Goal: Information Seeking & Learning: Learn about a topic

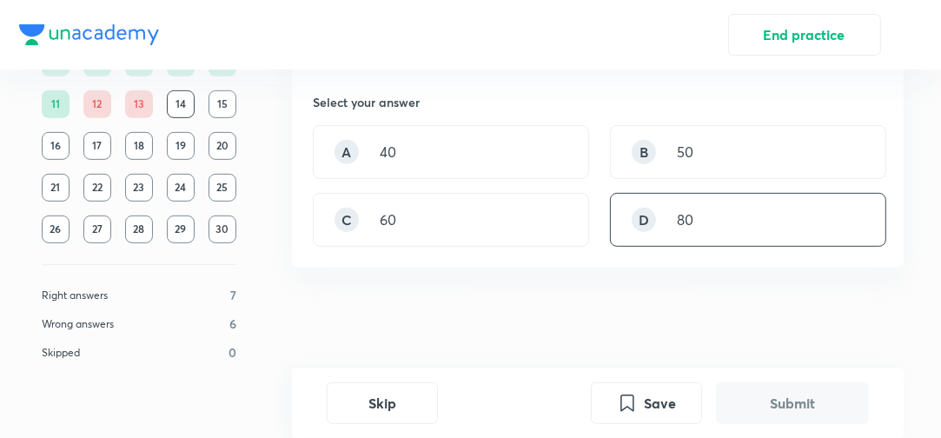
scroll to position [566, 0]
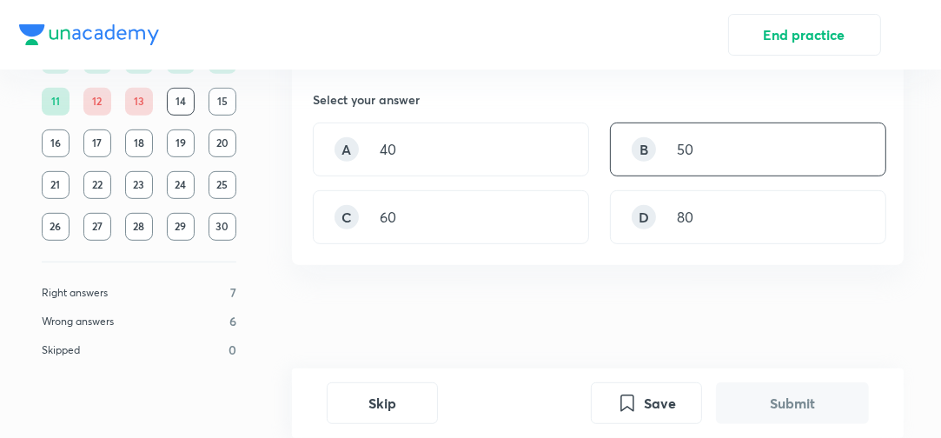
click at [699, 158] on div "B 50" at bounding box center [748, 150] width 276 height 54
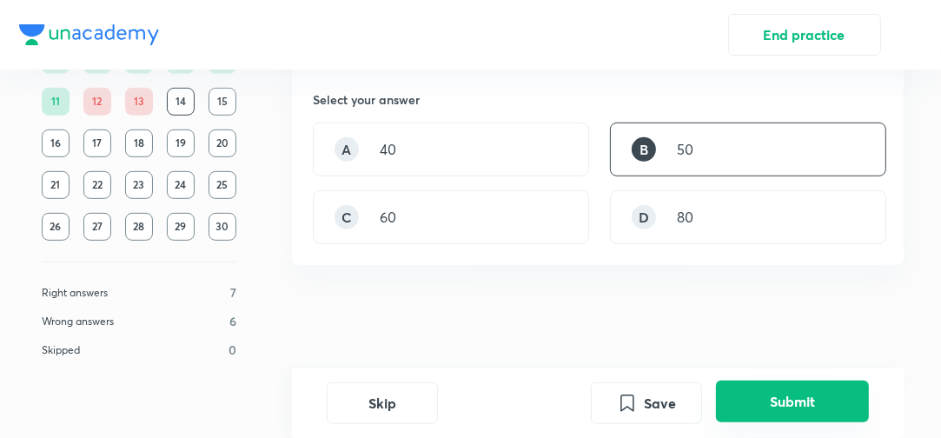
click at [741, 397] on button "Submit" at bounding box center [792, 402] width 153 height 42
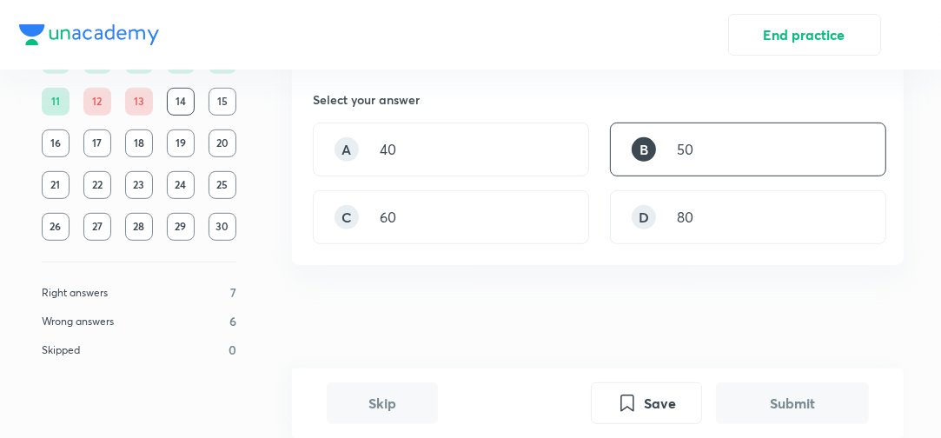
scroll to position [865, 0]
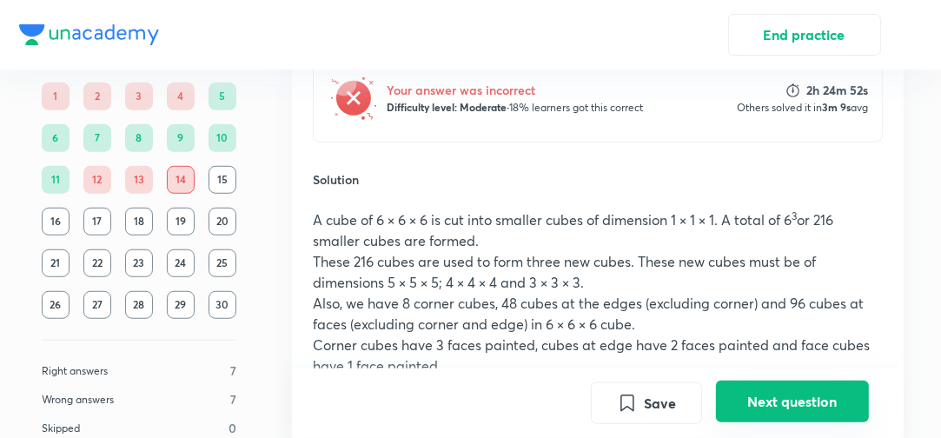
click at [766, 402] on button "Next question" at bounding box center [792, 402] width 153 height 42
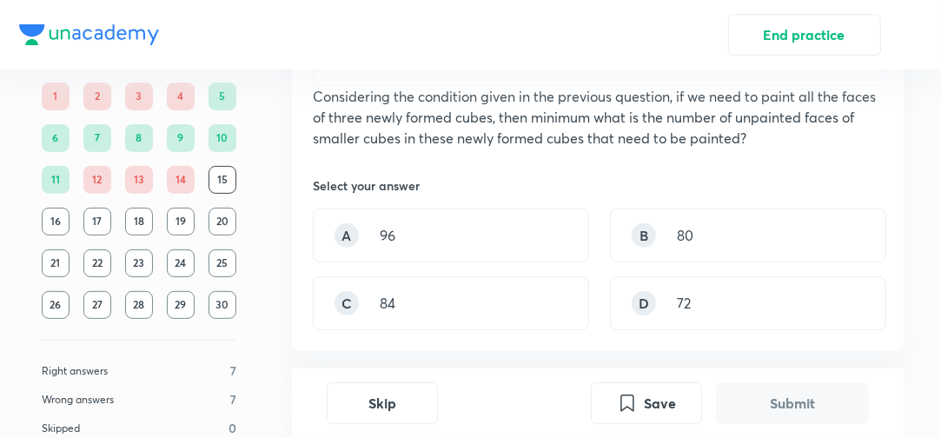
scroll to position [545, 0]
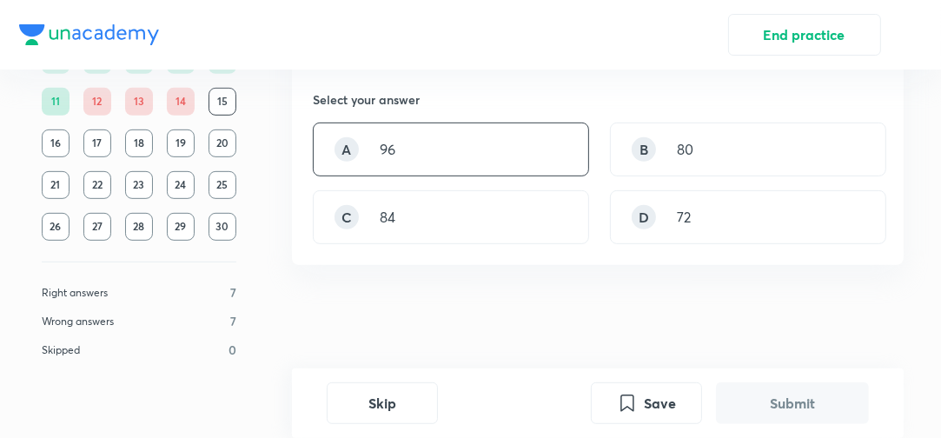
click at [481, 167] on div "A 96" at bounding box center [451, 150] width 276 height 54
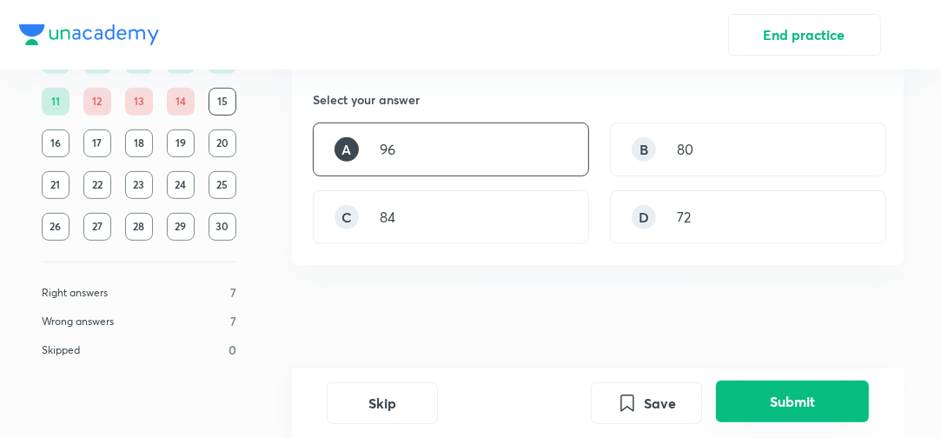
click at [745, 388] on button "Submit" at bounding box center [792, 402] width 153 height 42
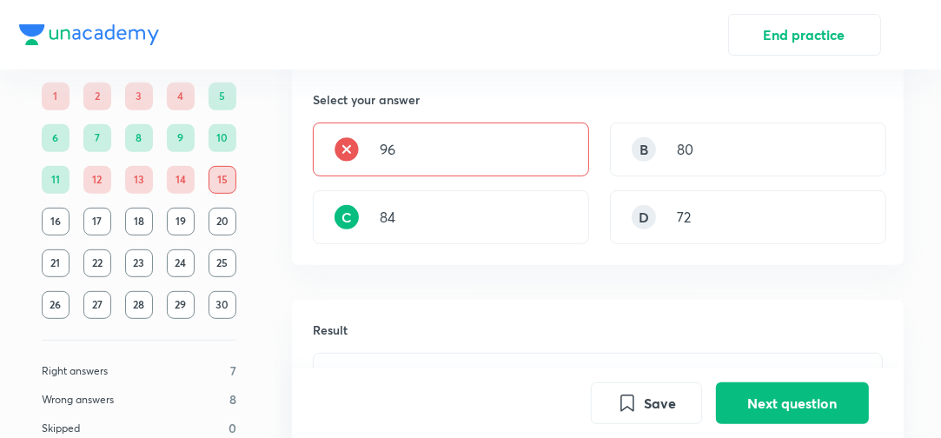
scroll to position [844, 0]
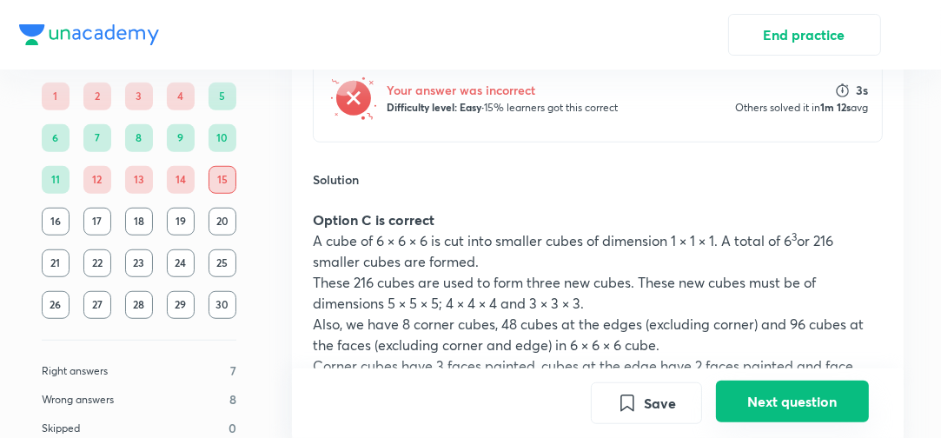
click at [781, 393] on button "Next question" at bounding box center [792, 402] width 153 height 42
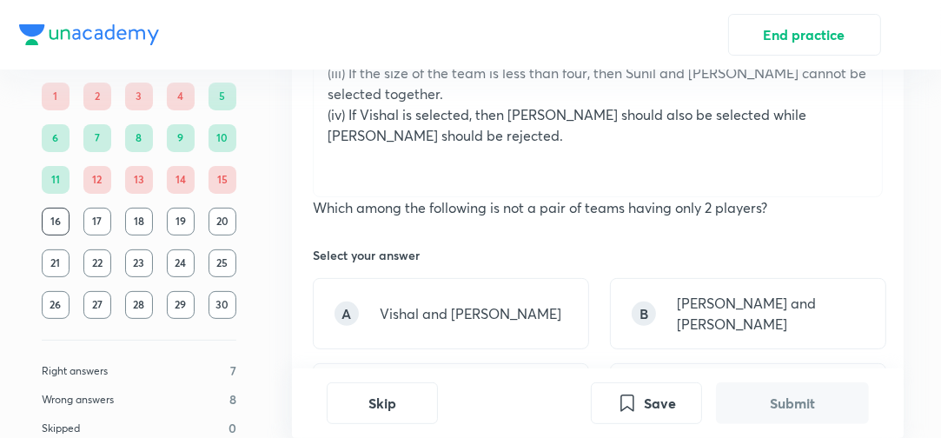
scroll to position [417, 0]
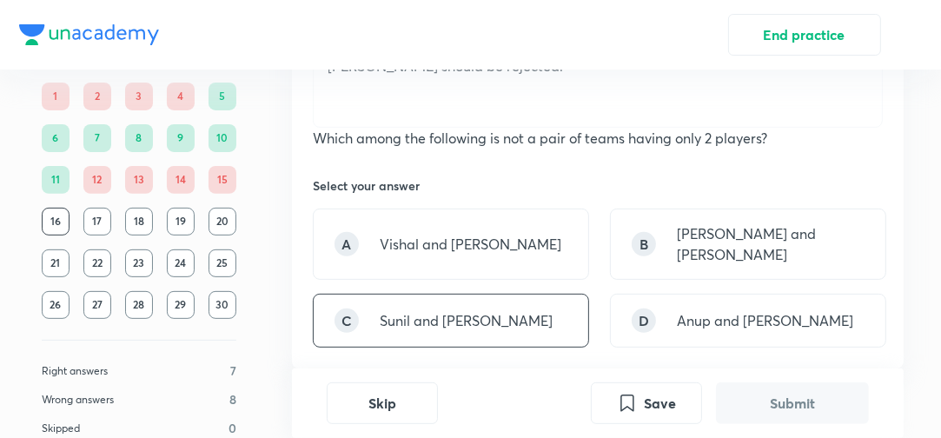
click at [525, 295] on div "C Sunil and [PERSON_NAME]" at bounding box center [451, 321] width 276 height 54
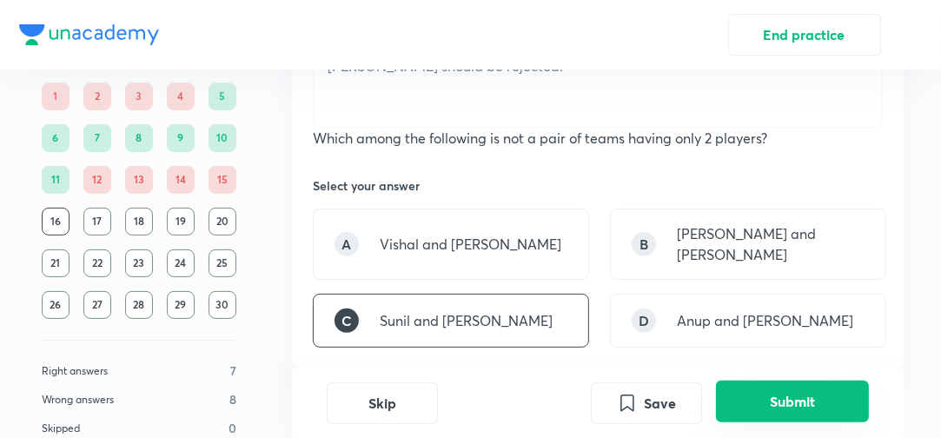
click at [789, 396] on button "Submit" at bounding box center [792, 402] width 153 height 42
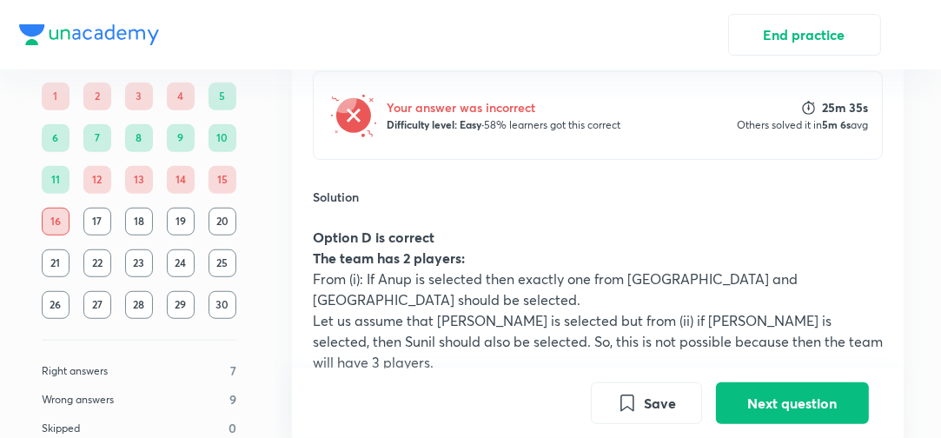
scroll to position [454, 0]
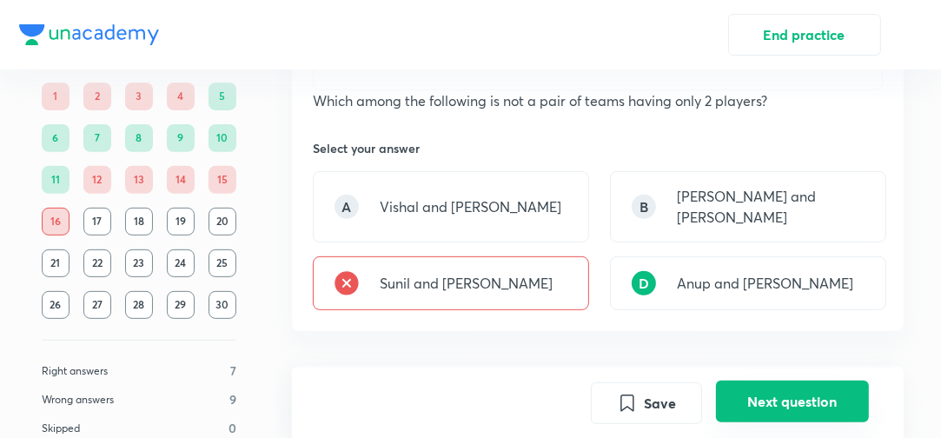
click at [783, 393] on button "Next question" at bounding box center [792, 402] width 153 height 42
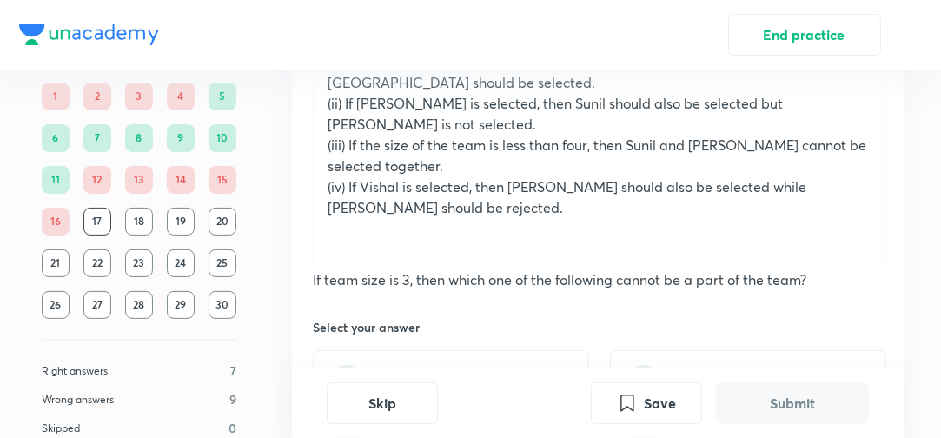
scroll to position [348, 0]
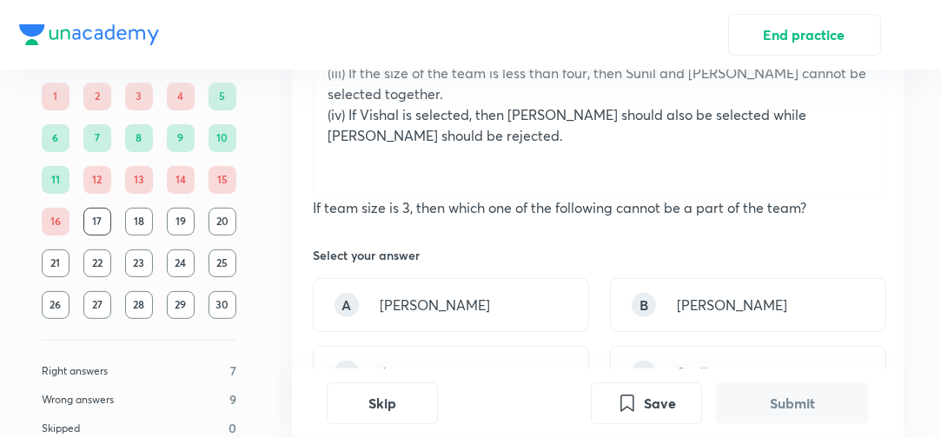
click at [714, 331] on div "A [PERSON_NAME] B [PERSON_NAME] C Anup D Sunil" at bounding box center [598, 339] width 570 height 122
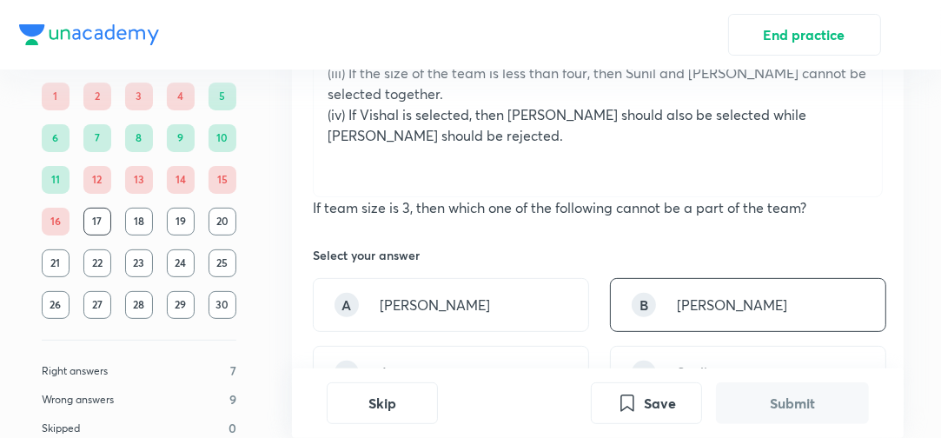
click at [713, 317] on div "B [PERSON_NAME]" at bounding box center [748, 305] width 276 height 54
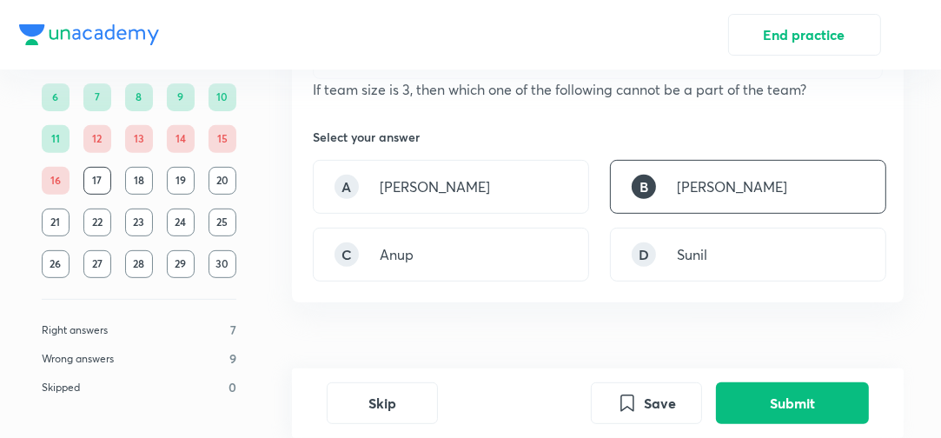
scroll to position [487, 0]
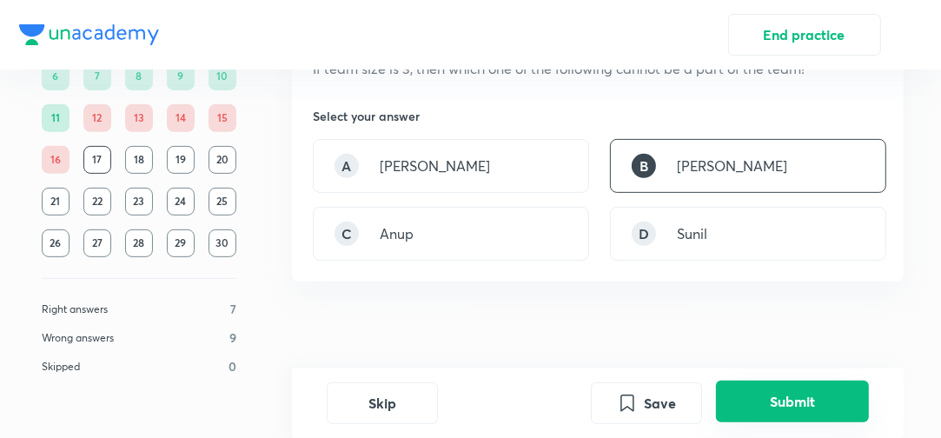
click at [775, 392] on button "Submit" at bounding box center [792, 402] width 153 height 42
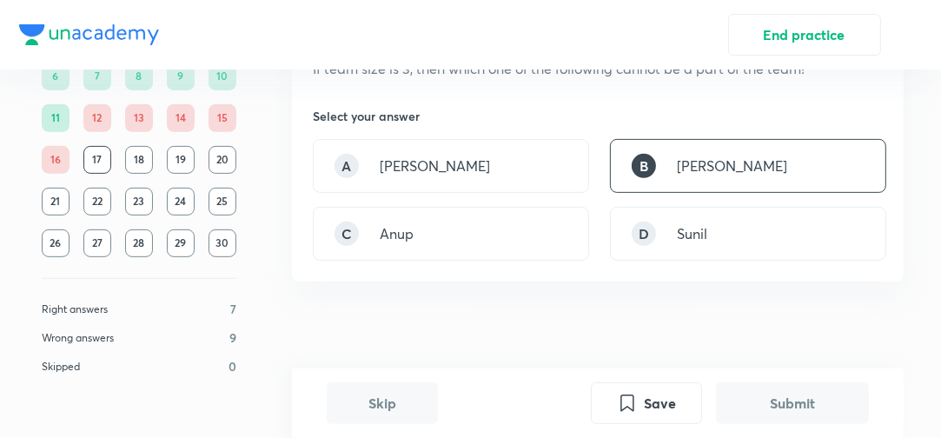
scroll to position [802, 0]
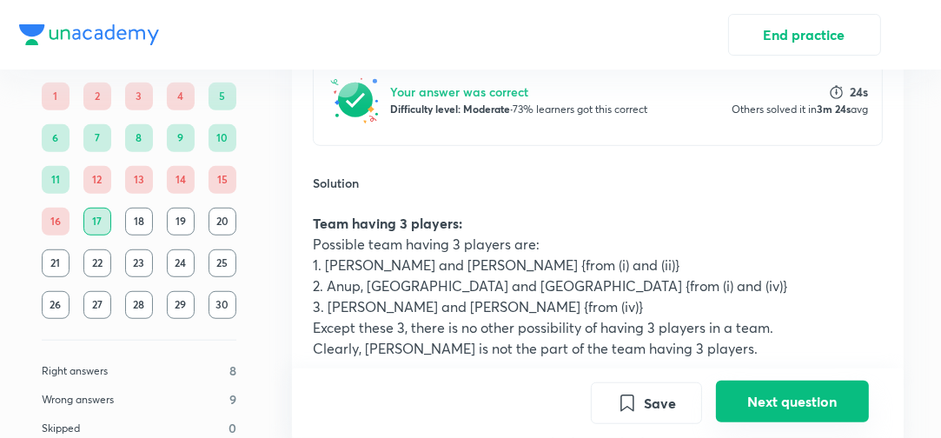
click at [771, 402] on button "Next question" at bounding box center [792, 402] width 153 height 42
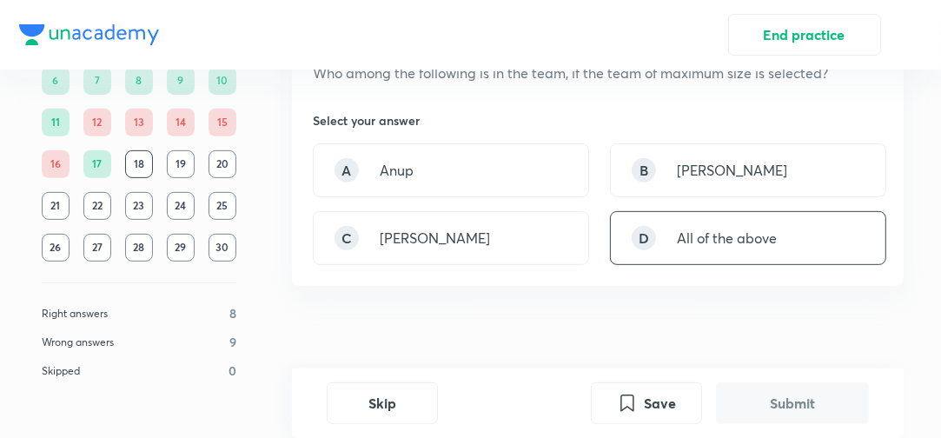
scroll to position [487, 0]
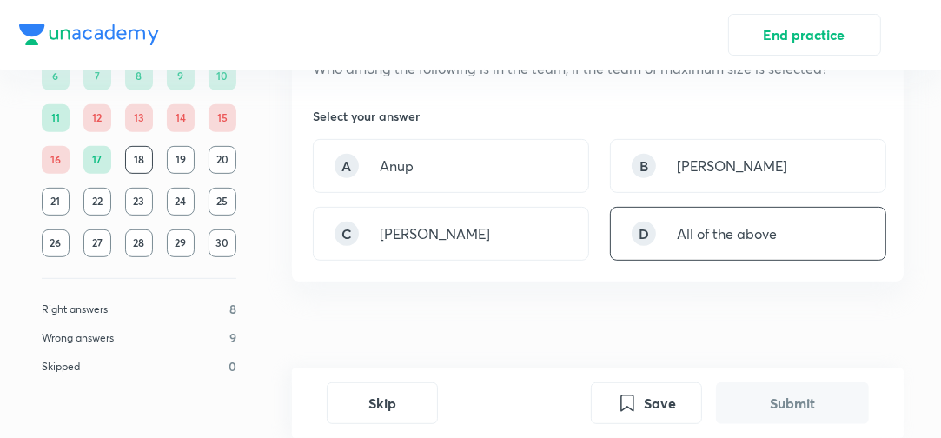
click at [707, 233] on p "All of the above" at bounding box center [727, 233] width 100 height 21
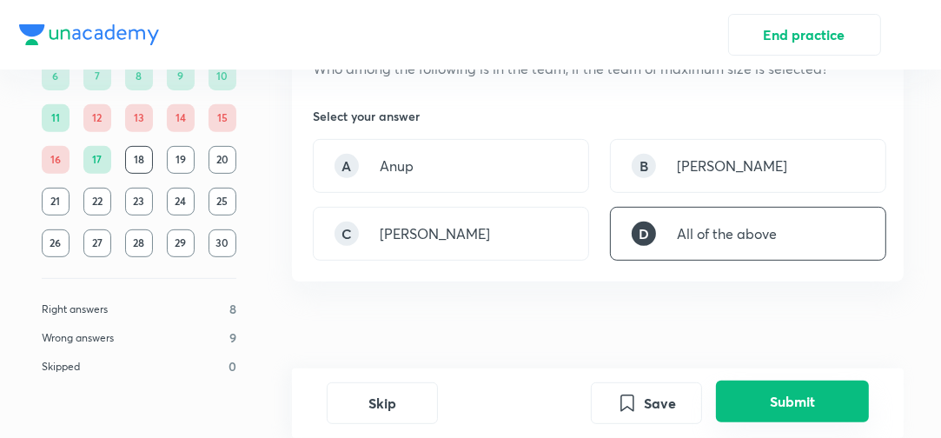
click at [787, 408] on button "Submit" at bounding box center [792, 402] width 153 height 42
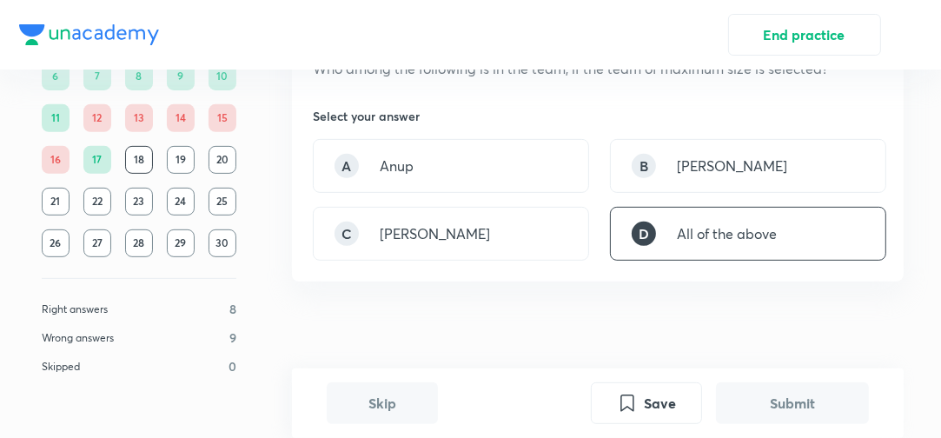
scroll to position [802, 0]
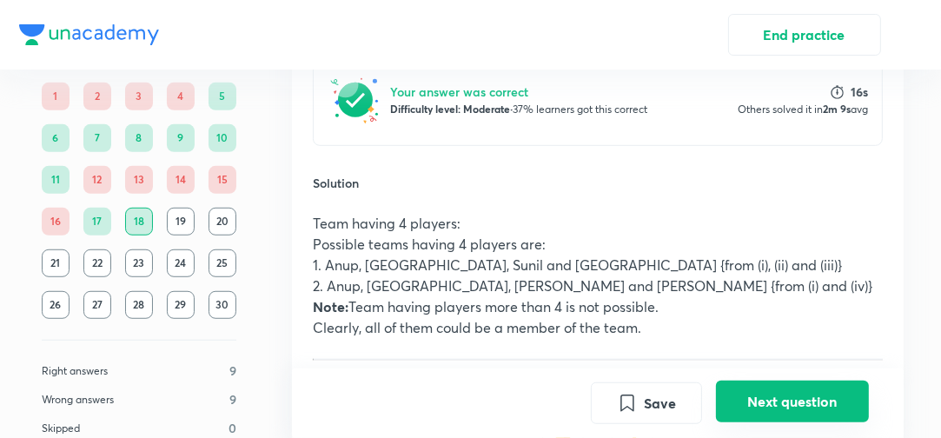
click at [792, 405] on button "Next question" at bounding box center [792, 402] width 153 height 42
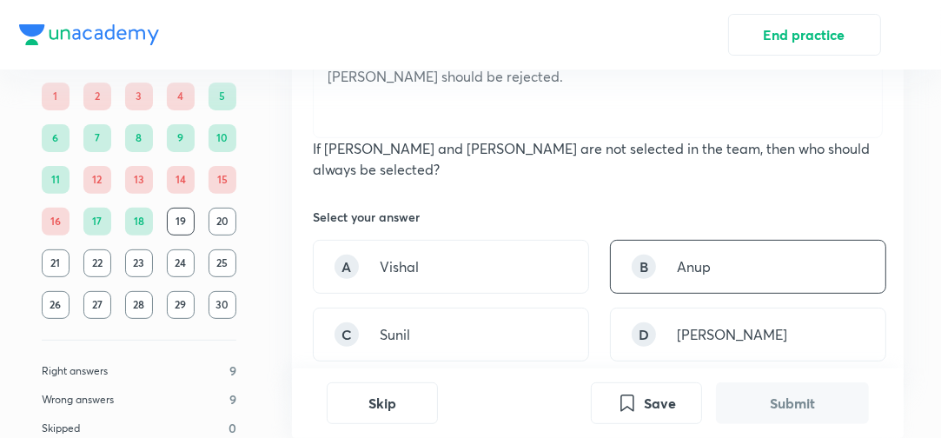
scroll to position [417, 0]
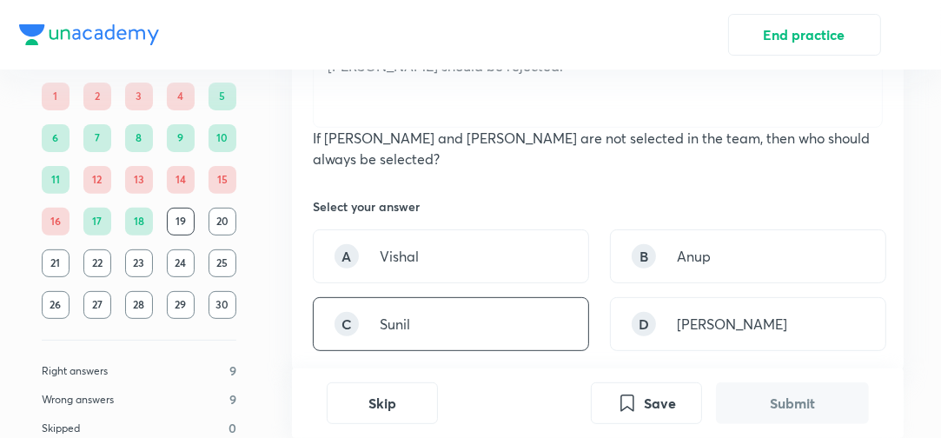
click at [573, 322] on div "C Sunil" at bounding box center [451, 324] width 276 height 54
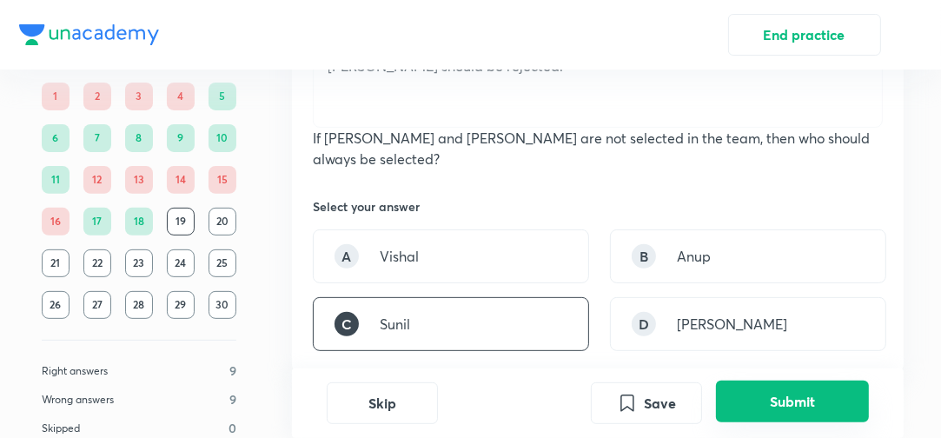
click at [784, 410] on button "Submit" at bounding box center [792, 402] width 153 height 42
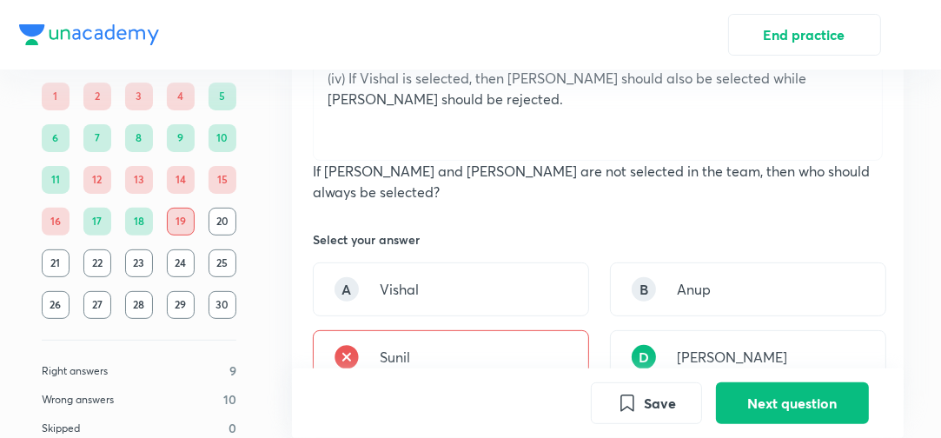
scroll to position [475, 0]
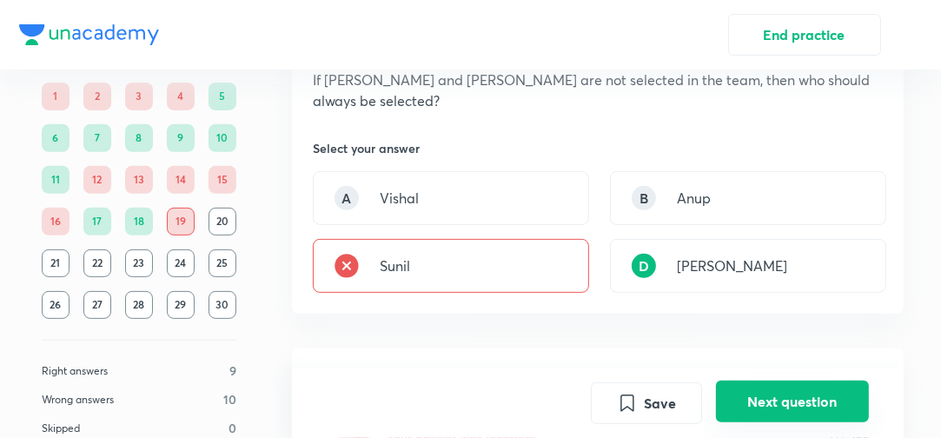
click at [782, 390] on button "Next question" at bounding box center [792, 402] width 153 height 42
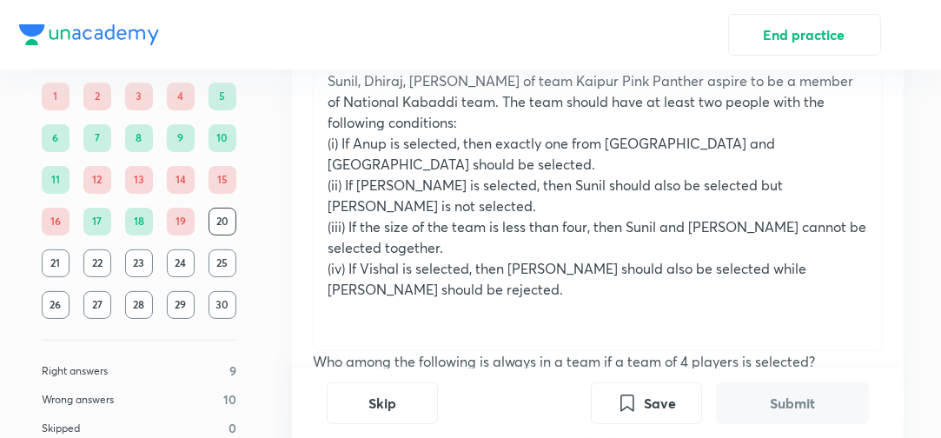
scroll to position [434, 0]
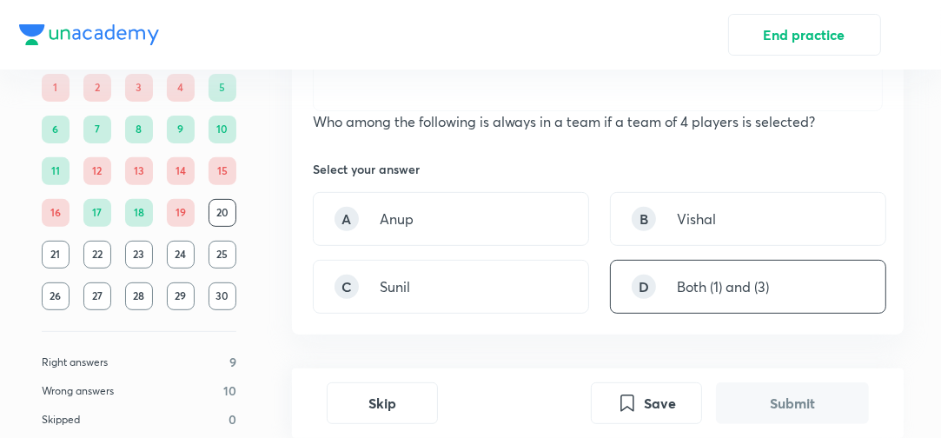
click at [763, 269] on div "D Both (1) and (3)" at bounding box center [748, 287] width 276 height 54
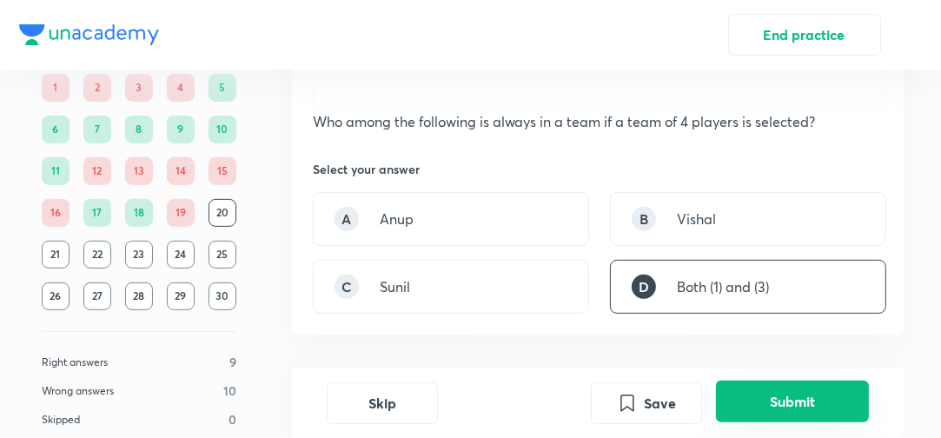
click at [799, 405] on button "Submit" at bounding box center [792, 402] width 153 height 42
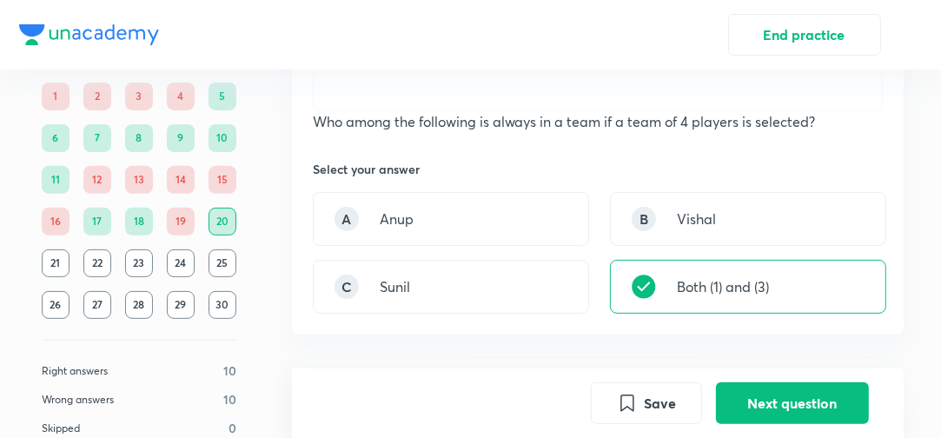
scroll to position [802, 0]
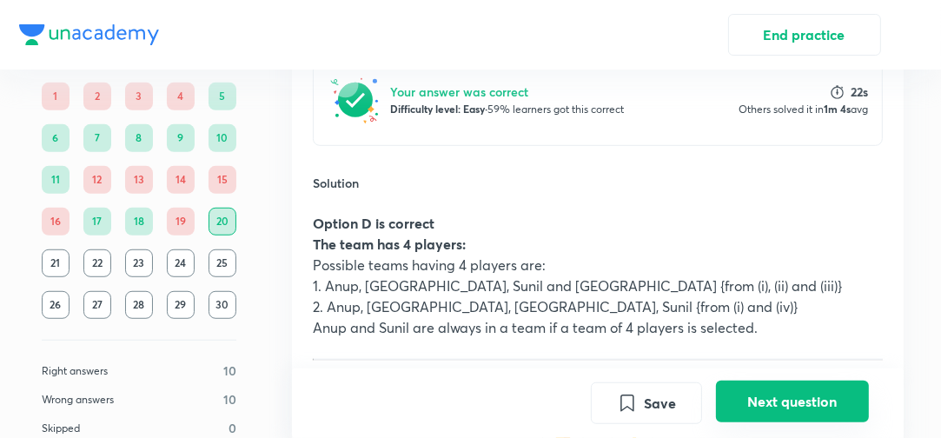
click at [792, 398] on button "Next question" at bounding box center [792, 402] width 153 height 42
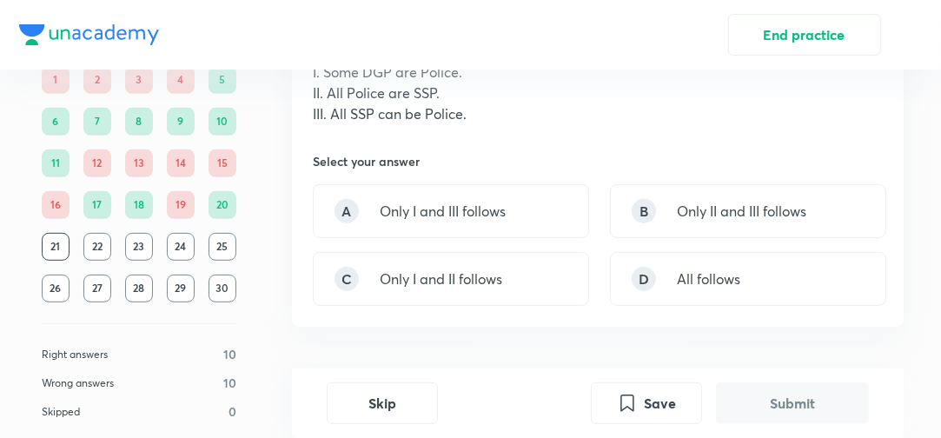
scroll to position [649, 0]
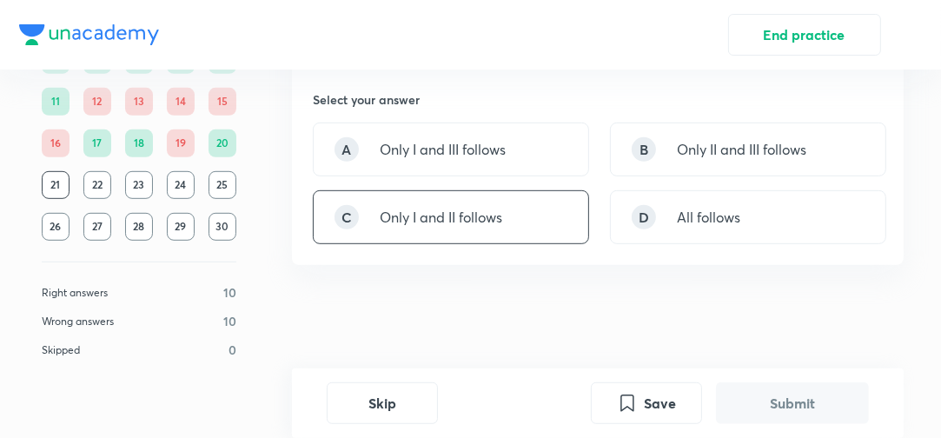
click at [480, 209] on p "Only I and II follows" at bounding box center [441, 217] width 123 height 21
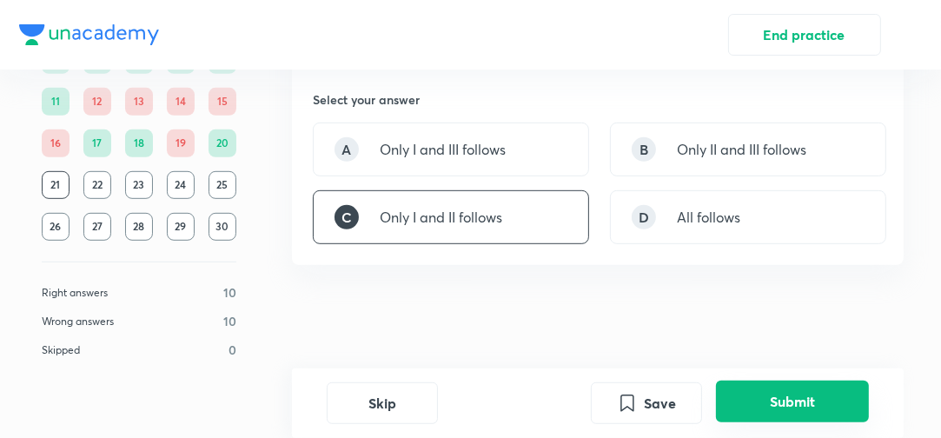
click at [850, 418] on button "Submit" at bounding box center [792, 402] width 153 height 42
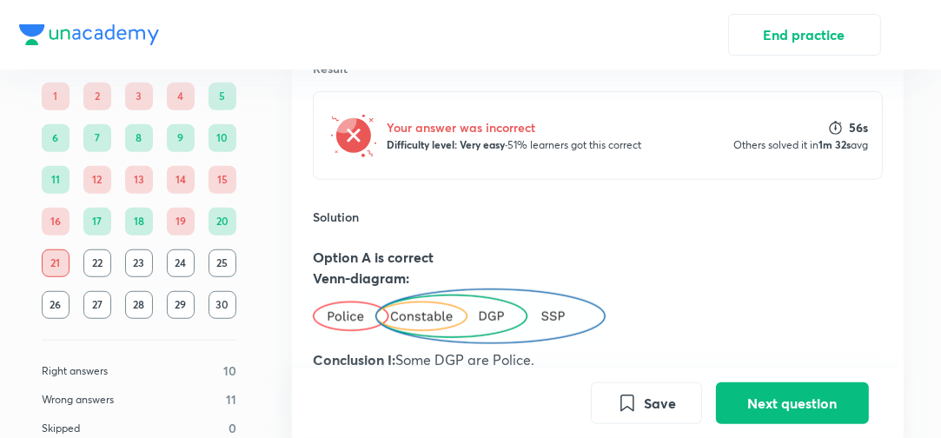
scroll to position [948, 0]
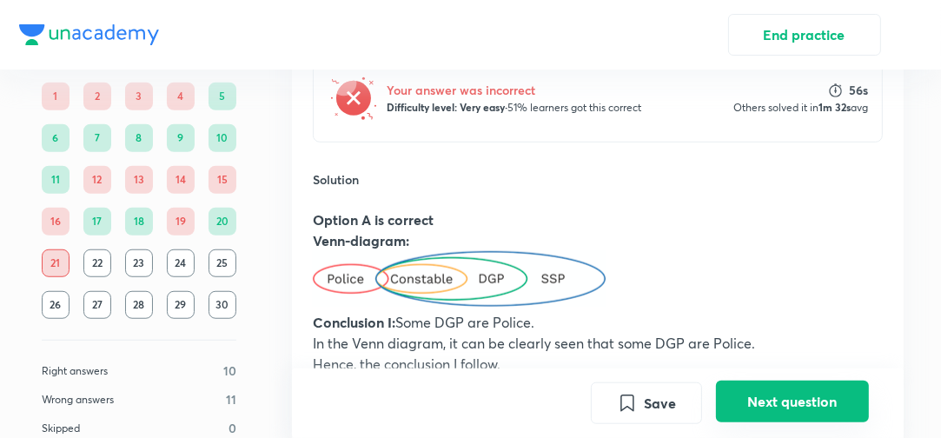
click at [785, 401] on button "Next question" at bounding box center [792, 402] width 153 height 42
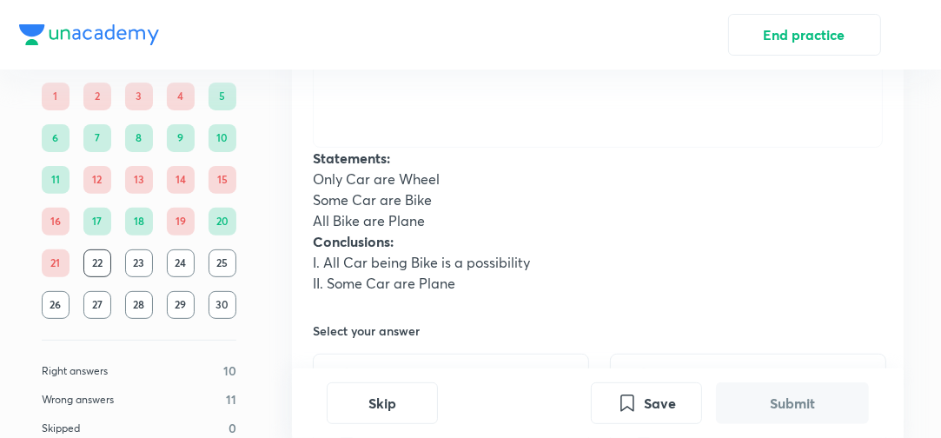
scroll to position [417, 0]
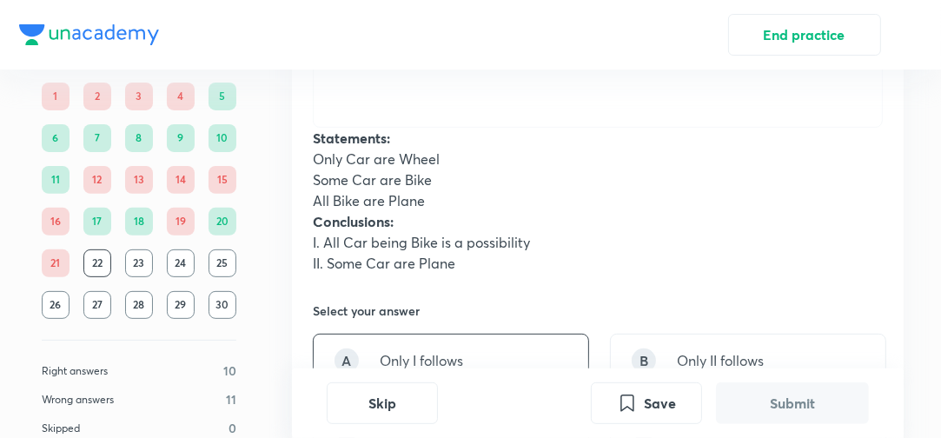
click at [542, 337] on div "A Only I follows" at bounding box center [451, 361] width 276 height 54
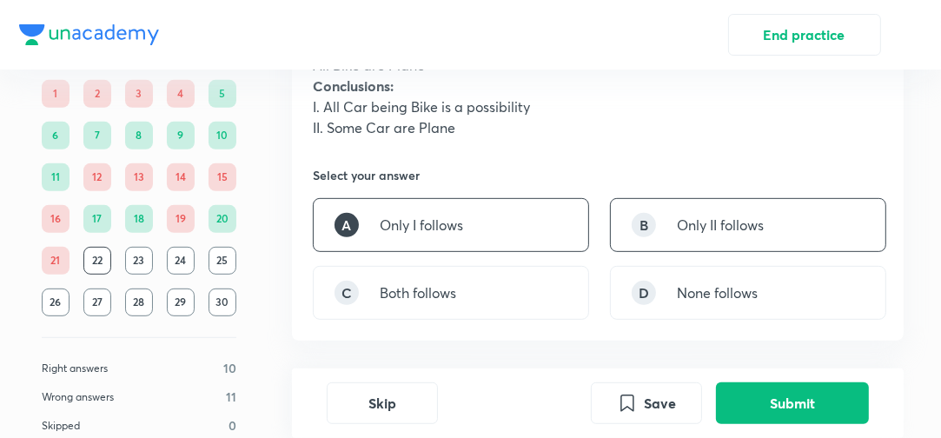
scroll to position [556, 0]
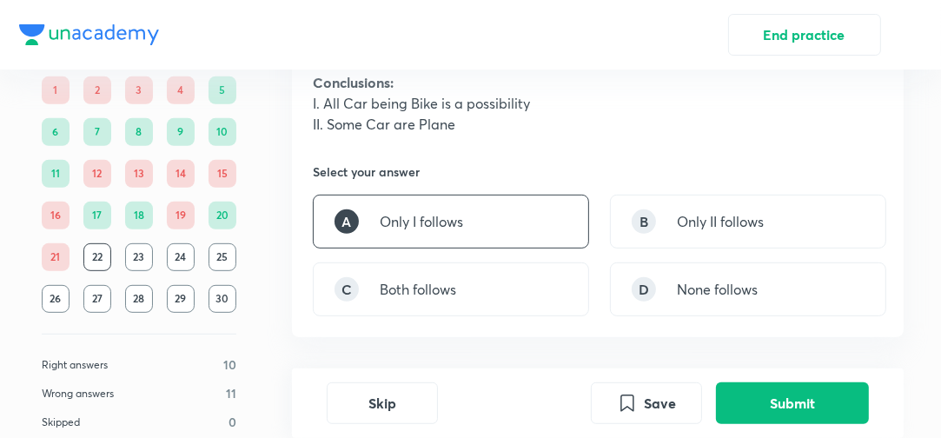
click at [797, 424] on div "Skip Save Submit" at bounding box center [598, 403] width 612 height 70
click at [783, 394] on button "Submit" at bounding box center [792, 402] width 153 height 42
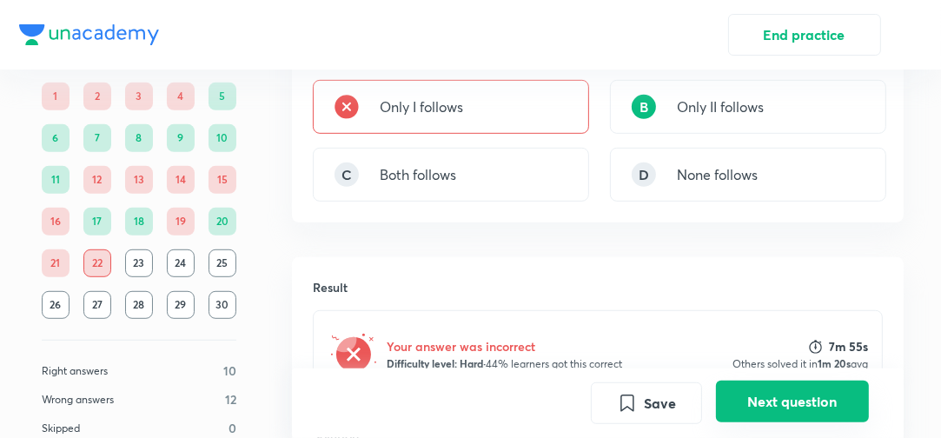
scroll to position [649, 0]
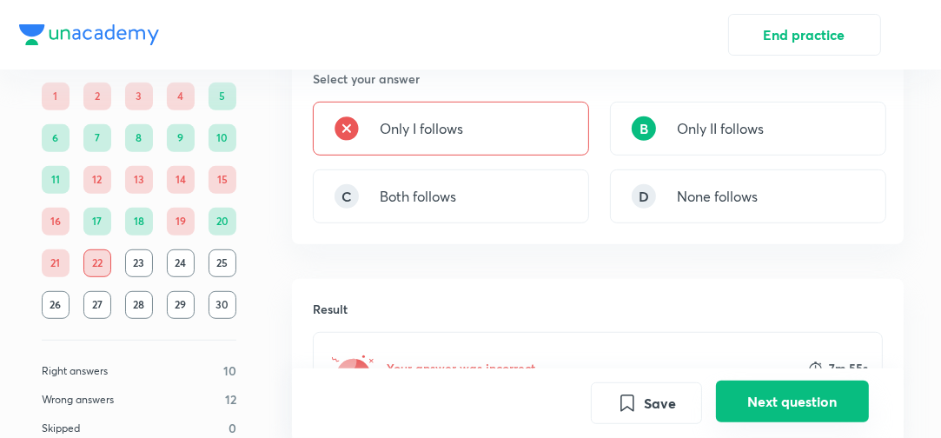
click at [772, 400] on button "Next question" at bounding box center [792, 402] width 153 height 42
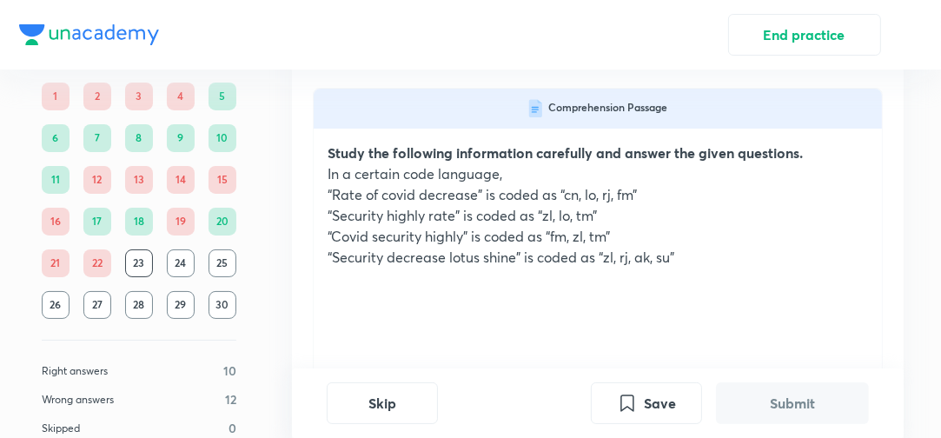
scroll to position [70, 0]
